Goal: Task Accomplishment & Management: Manage account settings

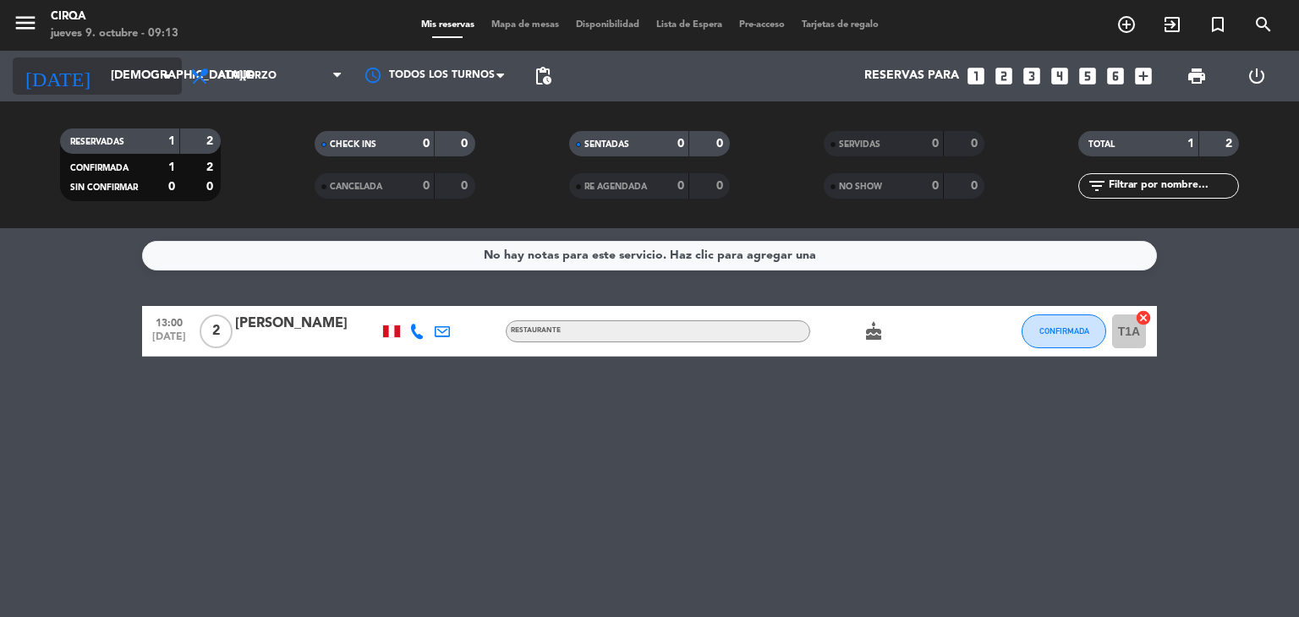
click at [145, 88] on input "[DEMOGRAPHIC_DATA][DATE]" at bounding box center [182, 76] width 161 height 30
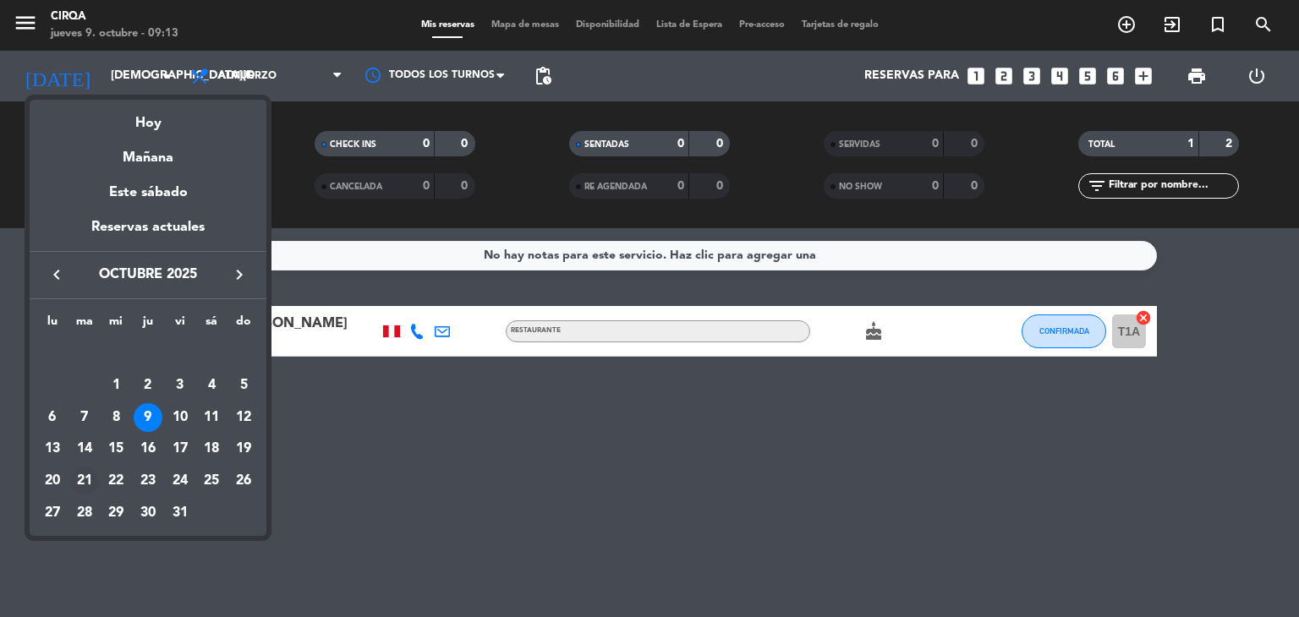
click at [78, 485] on div "21" at bounding box center [84, 481] width 29 height 29
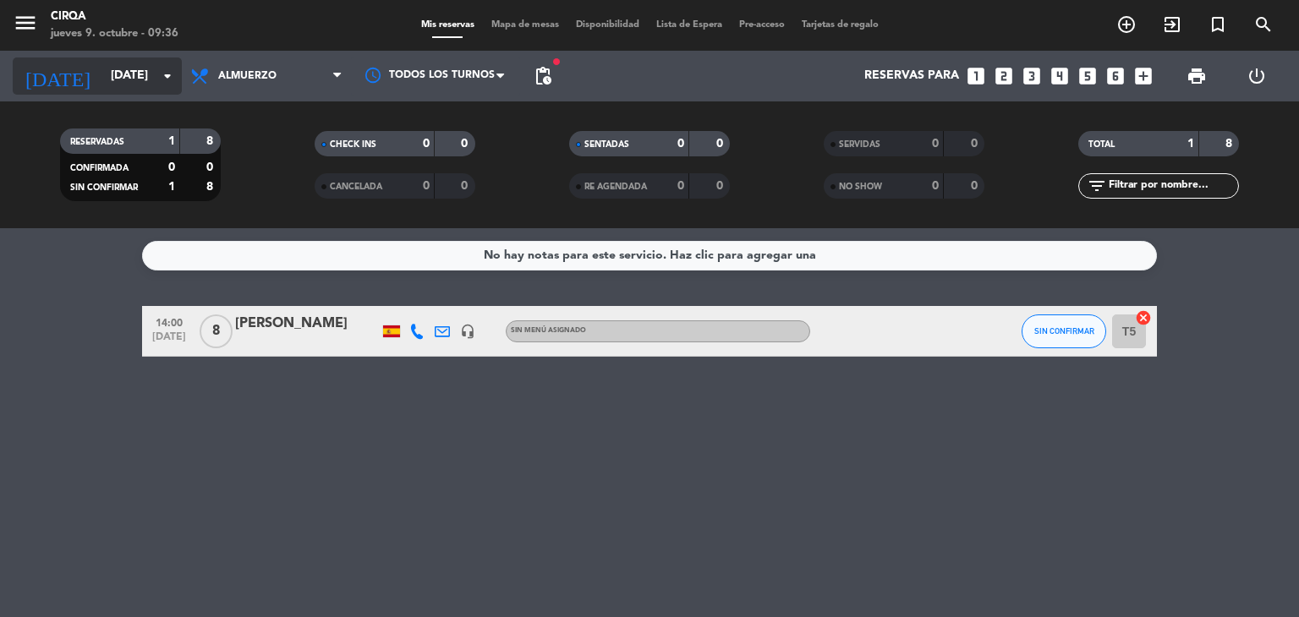
click at [102, 88] on input "[DATE]" at bounding box center [182, 76] width 161 height 30
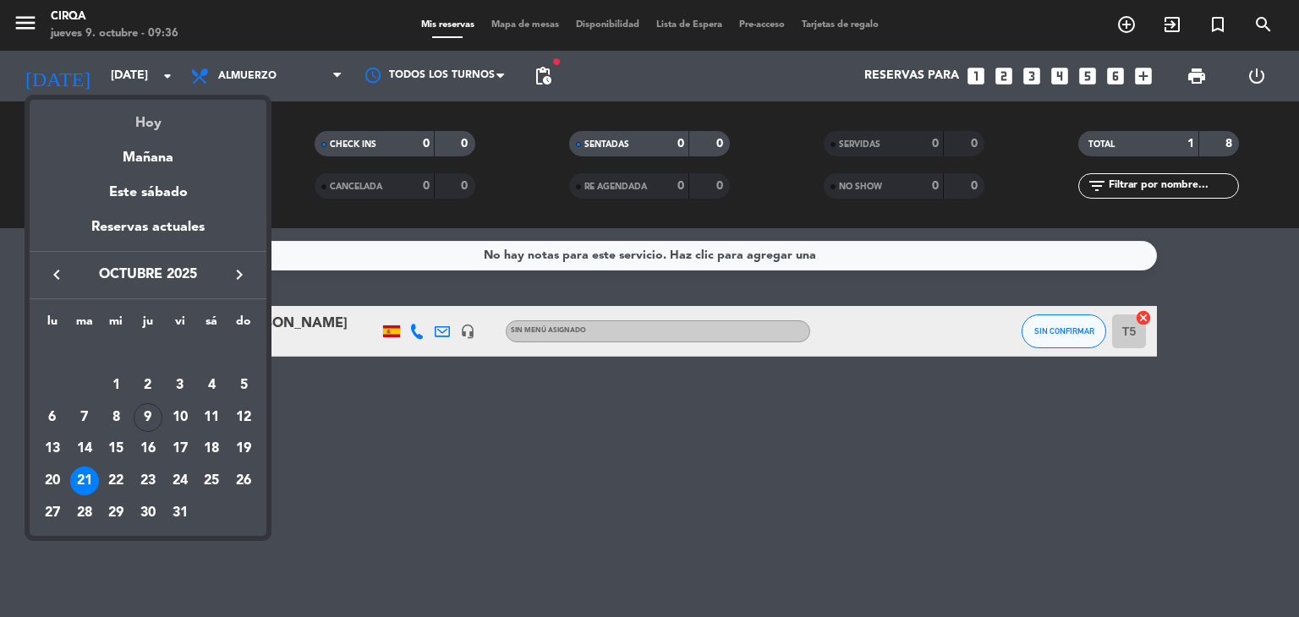
click at [160, 126] on div "Hoy" at bounding box center [148, 117] width 237 height 35
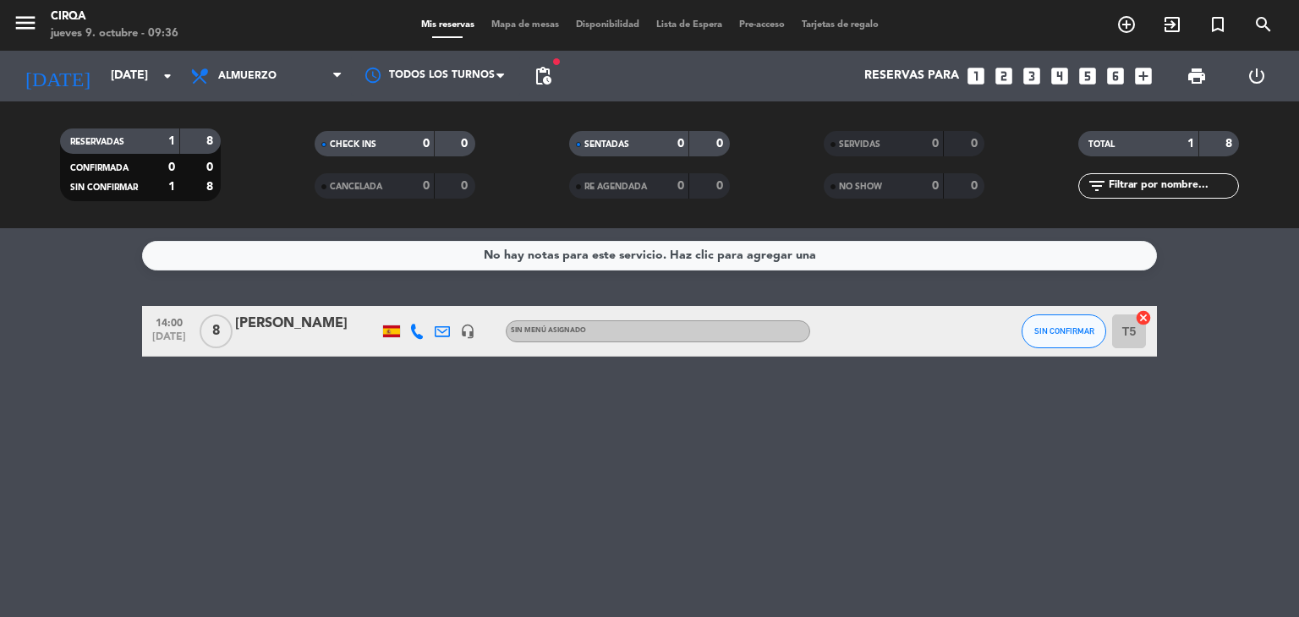
type input "[DEMOGRAPHIC_DATA][DATE]"
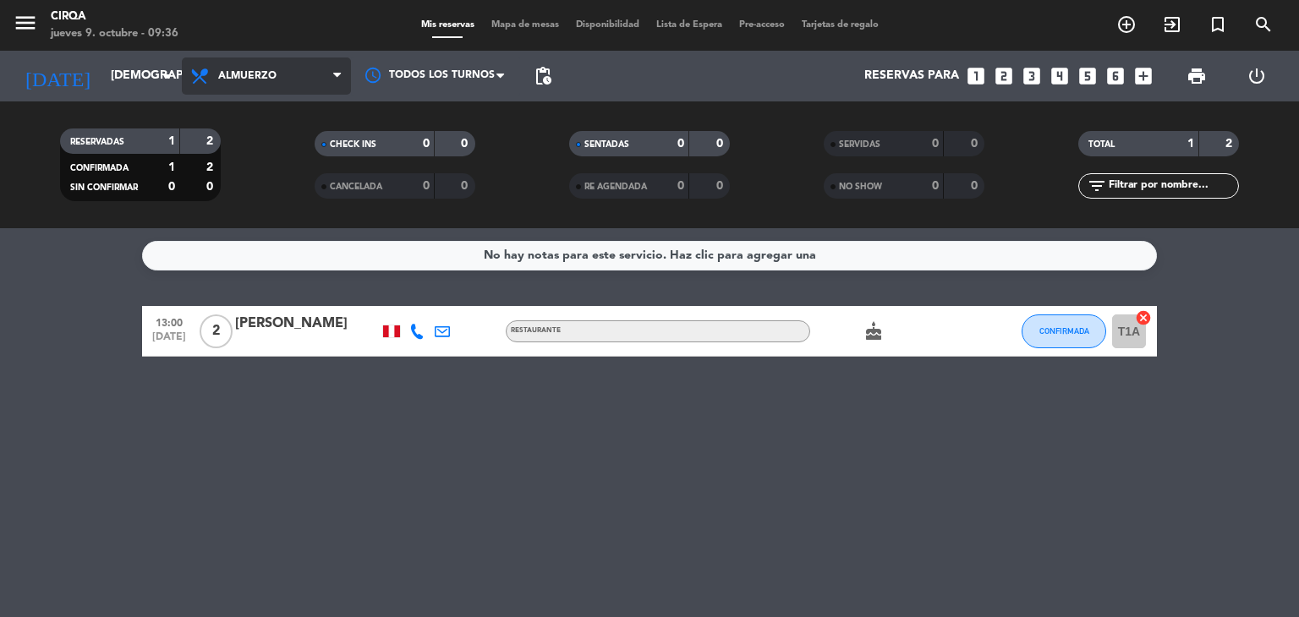
click at [298, 92] on span "Almuerzo" at bounding box center [266, 76] width 169 height 37
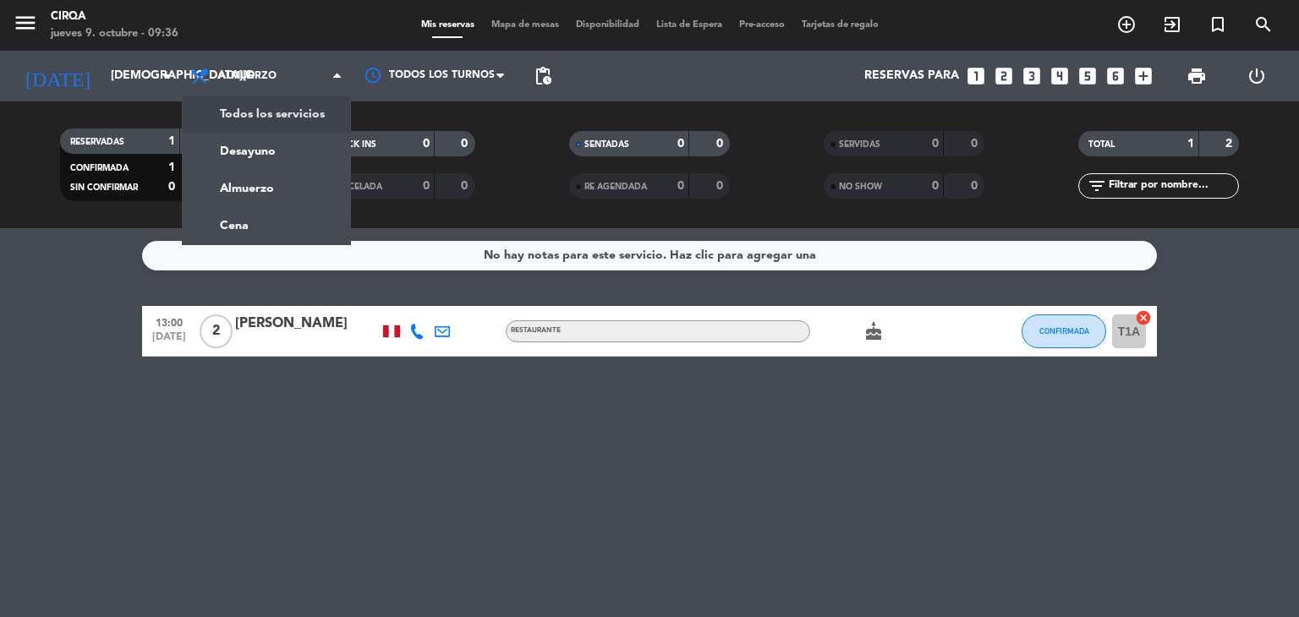
click at [273, 116] on div "menu CIRQA [DATE] 9. octubre - 09:36 Mis reservas Mapa de mesas Disponibilidad …" at bounding box center [649, 114] width 1299 height 228
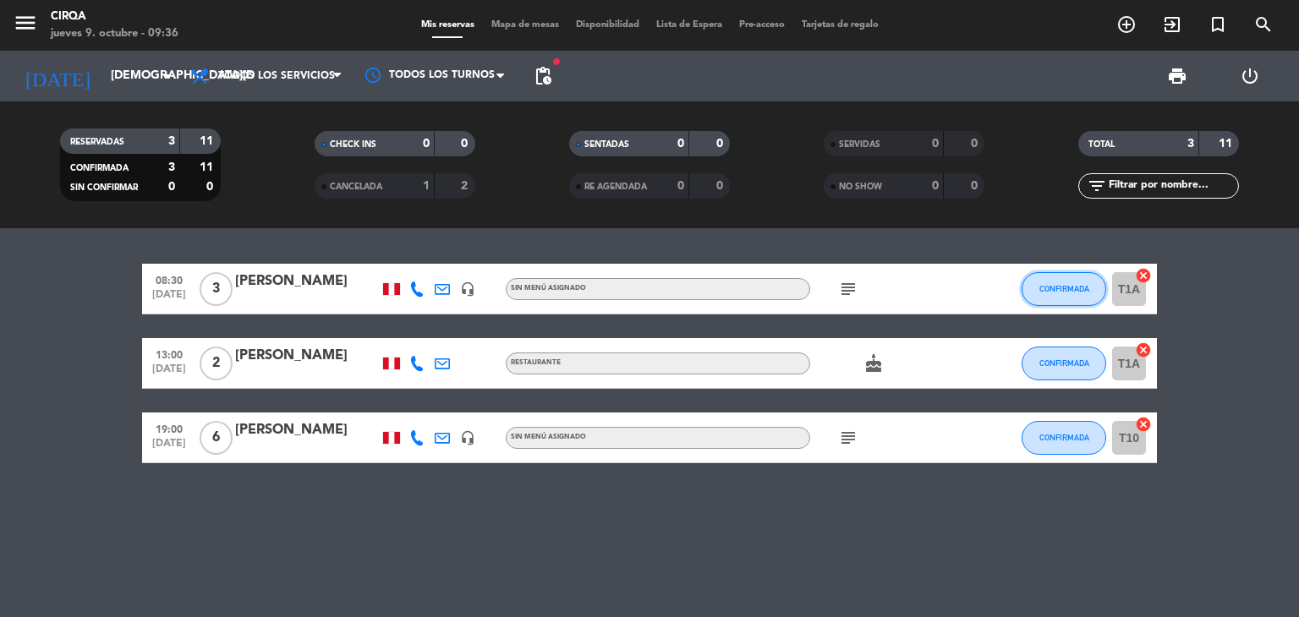
click at [1034, 292] on button "CONFIRMADA" at bounding box center [1064, 289] width 85 height 34
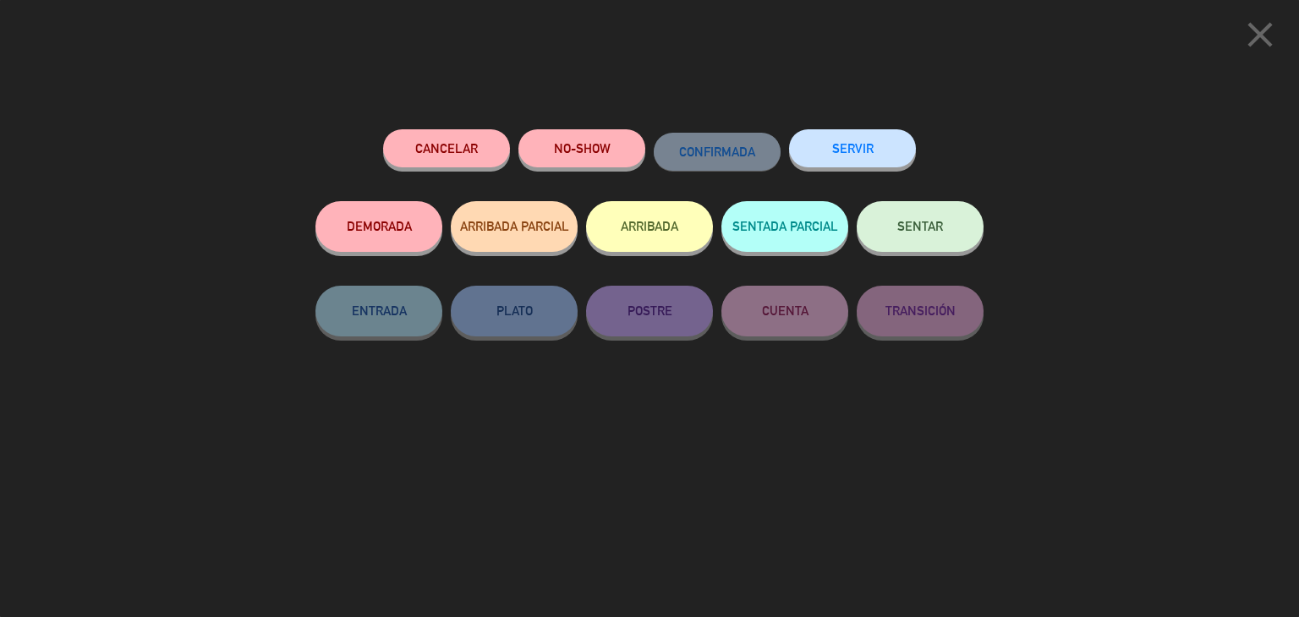
click at [964, 220] on button "SENTAR" at bounding box center [920, 226] width 127 height 51
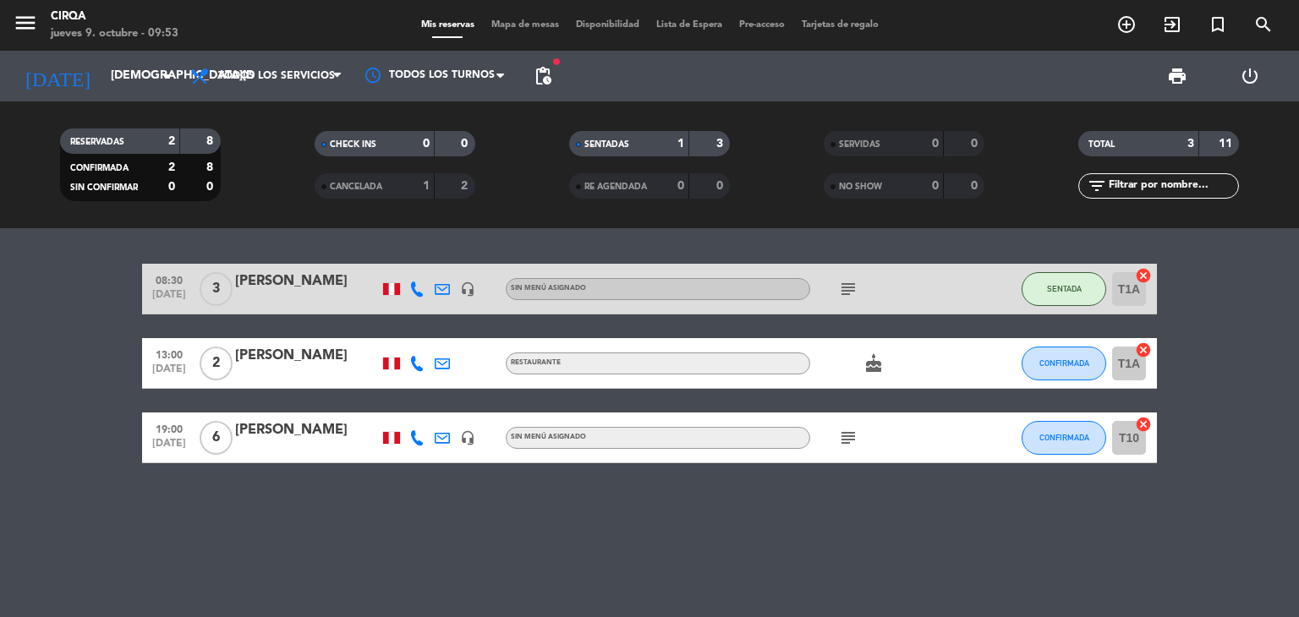
click at [277, 298] on div at bounding box center [307, 300] width 144 height 14
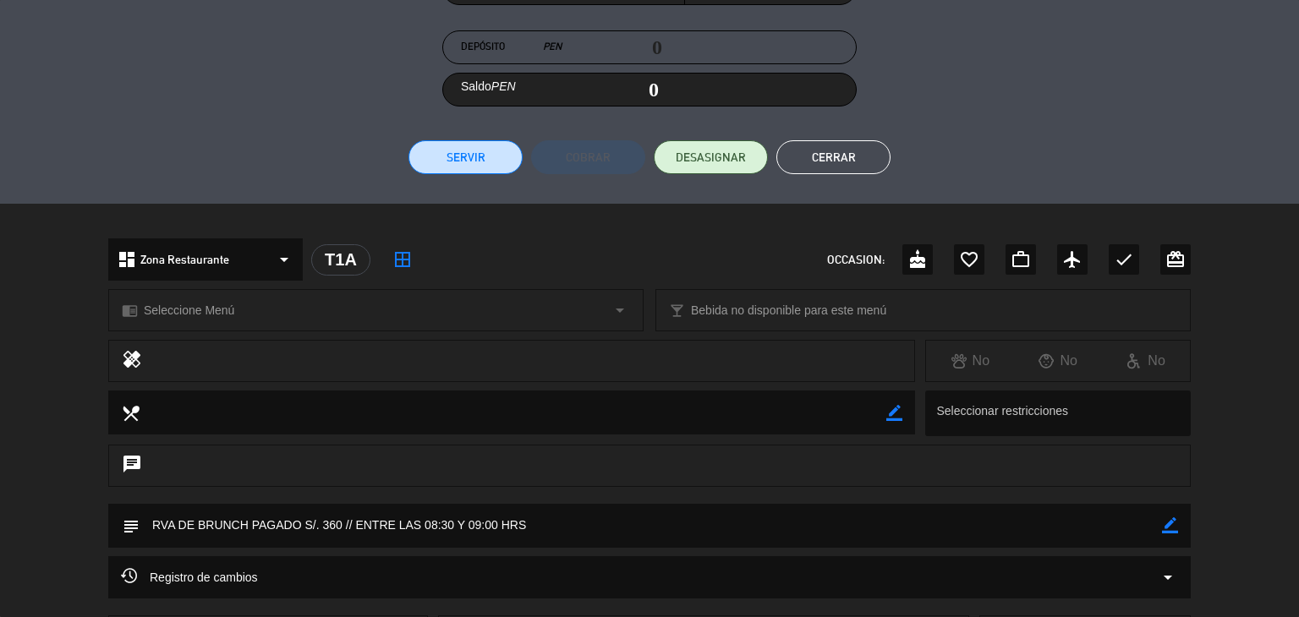
scroll to position [423, 0]
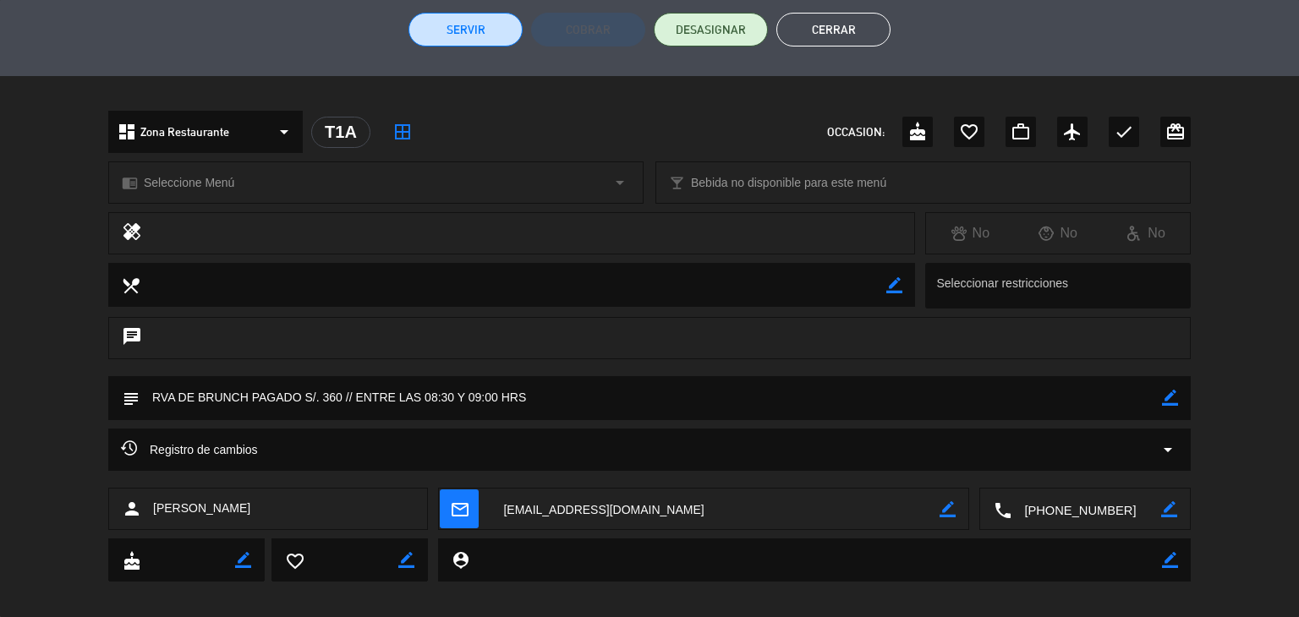
click at [1069, 511] on textarea at bounding box center [1086, 510] width 150 height 42
click at [1049, 468] on span "Click para copiar" at bounding box center [1065, 468] width 89 height 18
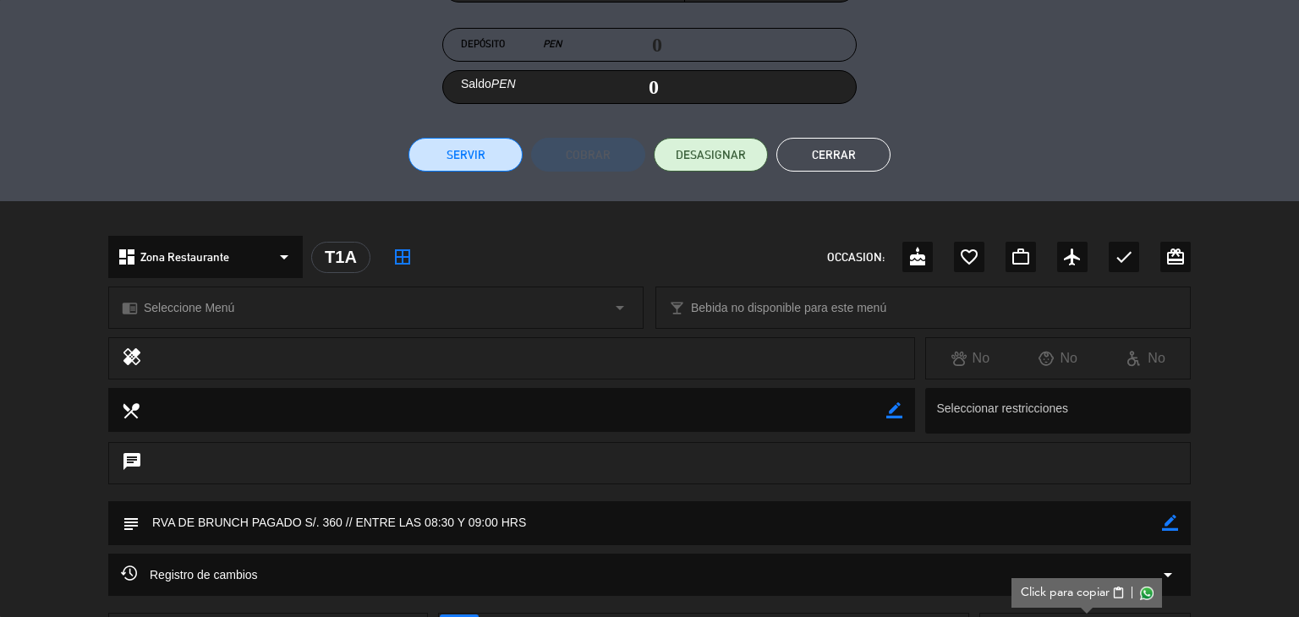
scroll to position [254, 0]
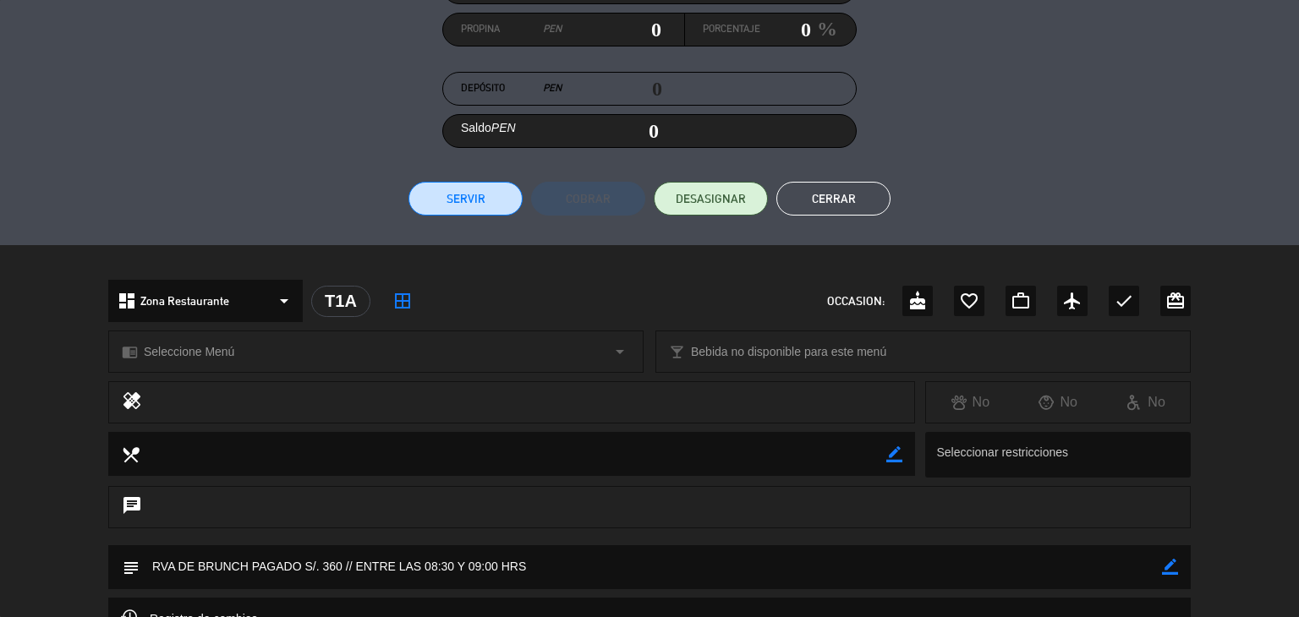
click at [832, 205] on button "Cerrar" at bounding box center [833, 199] width 114 height 34
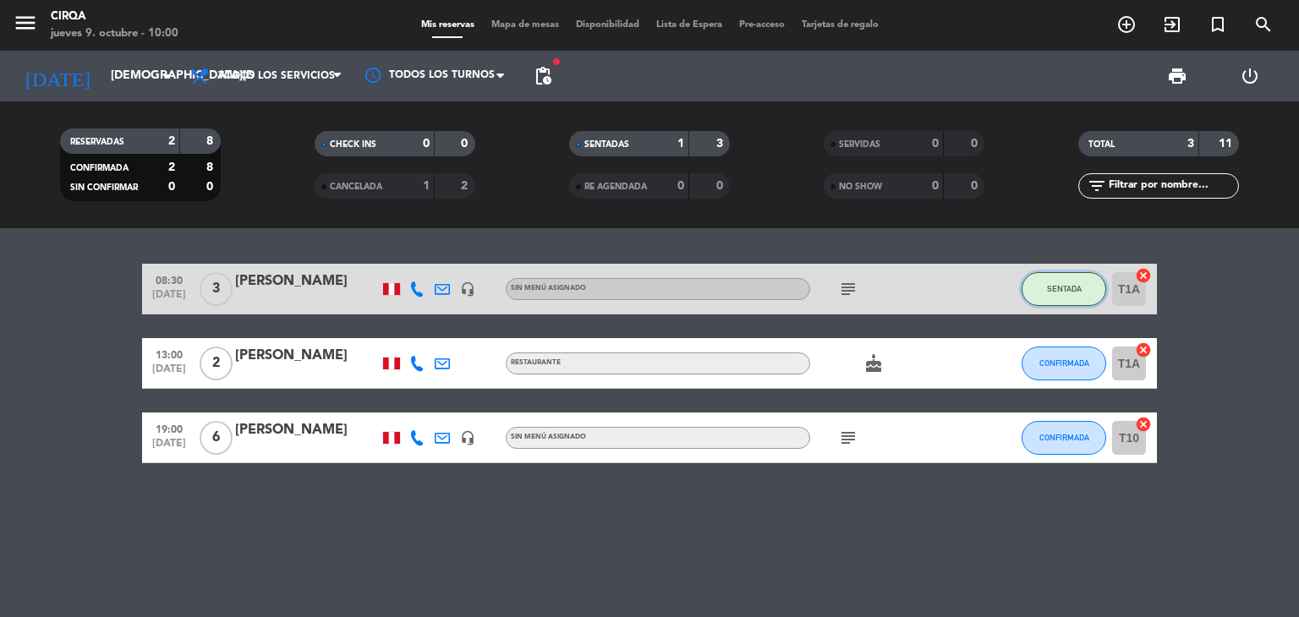
click at [1059, 302] on button "SENTADA" at bounding box center [1064, 289] width 85 height 34
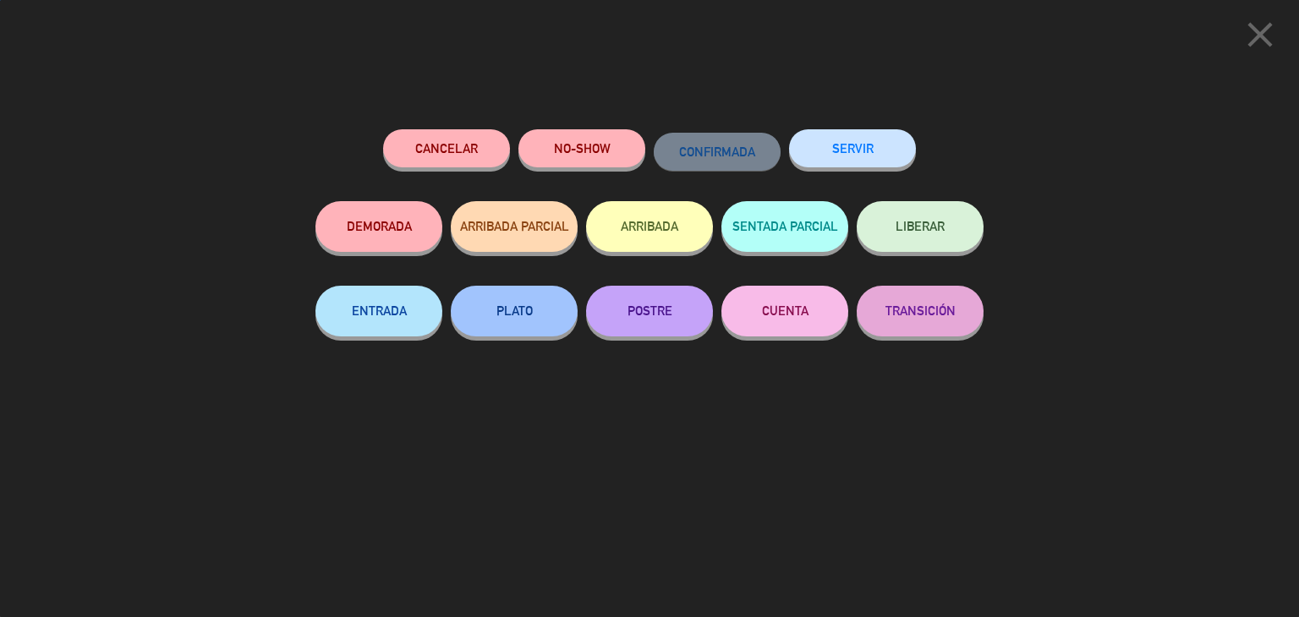
click at [892, 162] on button "SERVIR" at bounding box center [852, 148] width 127 height 38
